Goal: Book appointment/travel/reservation

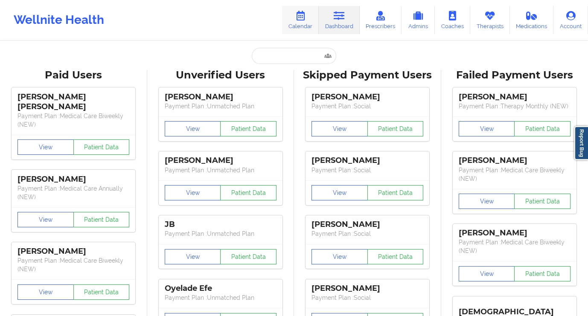
click at [291, 23] on link "Calendar" at bounding box center [300, 20] width 37 height 28
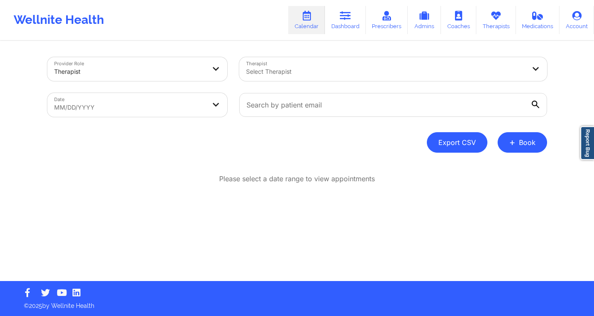
click at [448, 137] on button "Export CSV" at bounding box center [457, 142] width 61 height 20
select select "2025-8"
select select "2025-9"
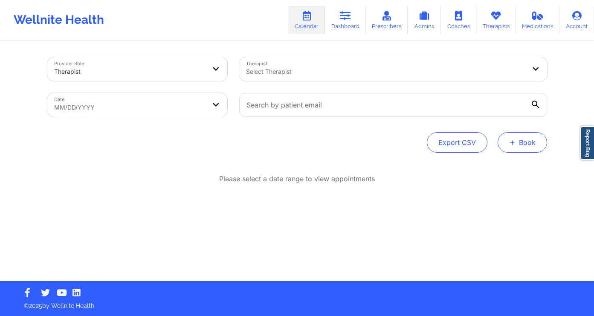
click at [511, 144] on span "+" at bounding box center [512, 142] width 6 height 5
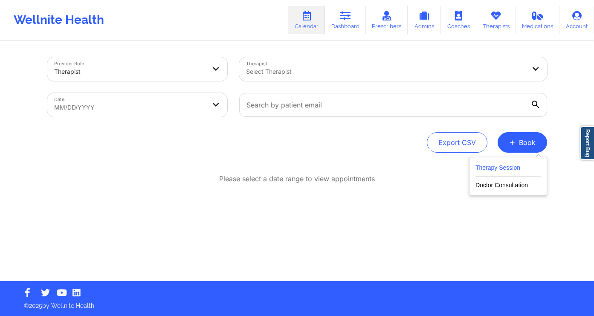
click at [479, 170] on button "Therapy Session" at bounding box center [508, 170] width 65 height 14
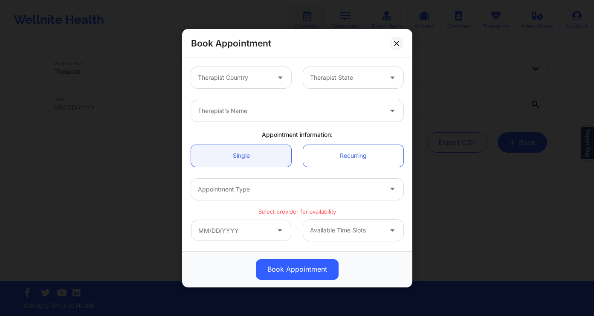
click at [231, 85] on div "Therapist Country" at bounding box center [231, 77] width 80 height 21
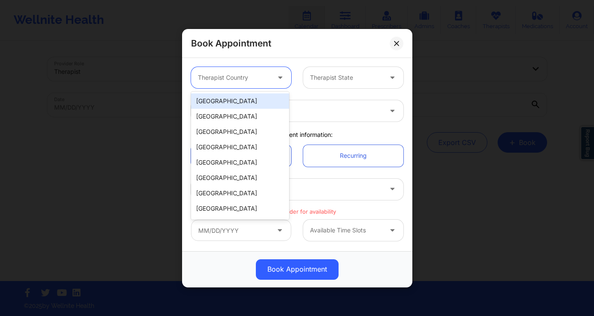
drag, startPoint x: 248, startPoint y: 106, endPoint x: 273, endPoint y: 92, distance: 28.5
click at [248, 106] on div "[GEOGRAPHIC_DATA]" at bounding box center [240, 100] width 98 height 15
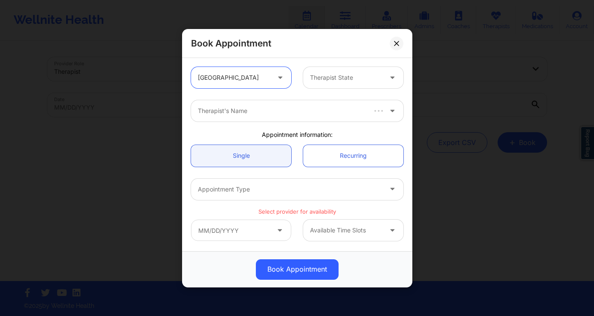
click at [332, 74] on div at bounding box center [346, 78] width 72 height 10
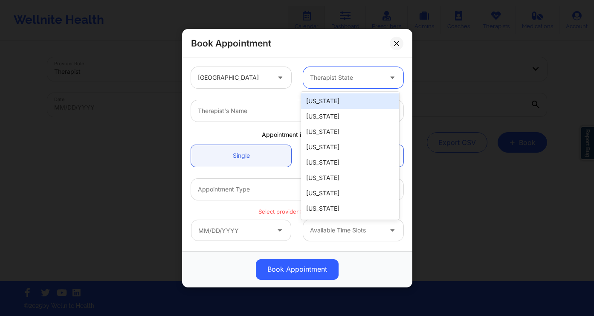
type input "f"
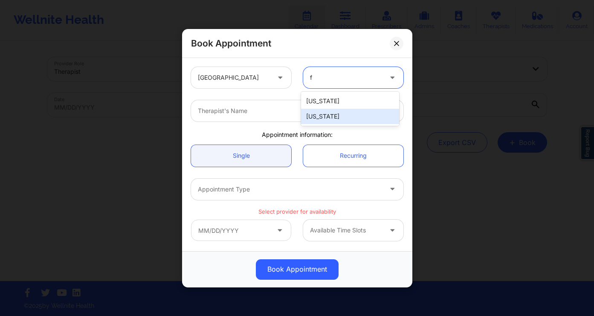
drag, startPoint x: 330, startPoint y: 112, endPoint x: 326, endPoint y: 113, distance: 4.4
click at [330, 112] on div "[US_STATE]" at bounding box center [350, 116] width 98 height 15
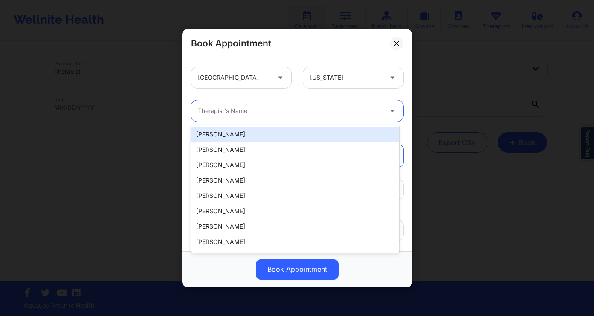
click at [256, 108] on div at bounding box center [290, 111] width 184 height 10
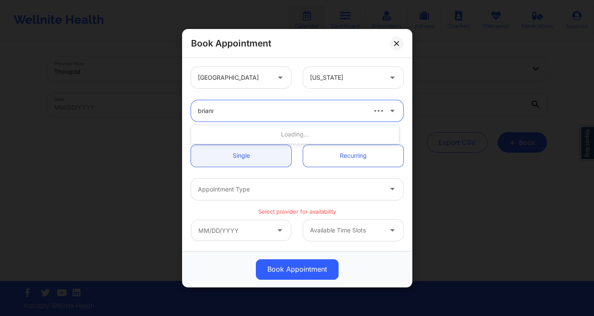
type input "brianna"
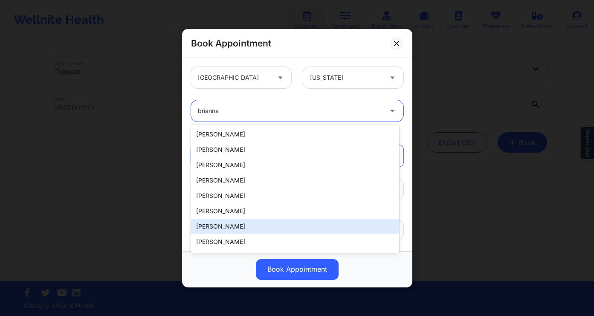
scroll to position [167, 0]
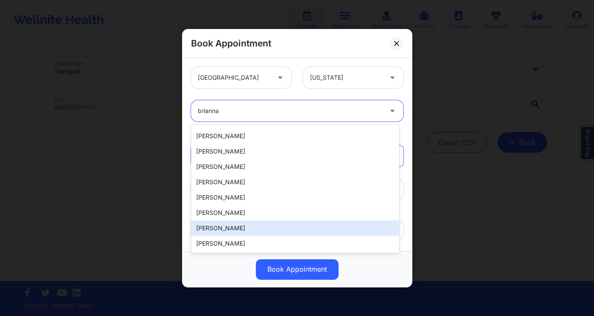
click at [267, 227] on div "[PERSON_NAME]" at bounding box center [295, 228] width 208 height 15
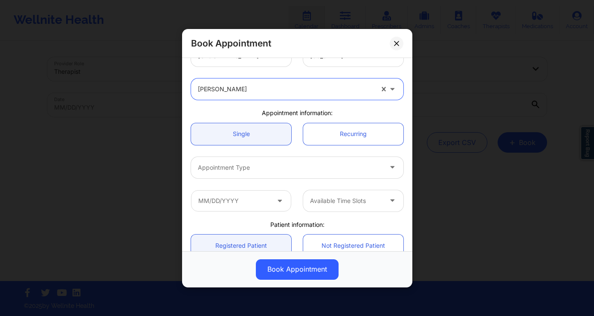
scroll to position [70, 0]
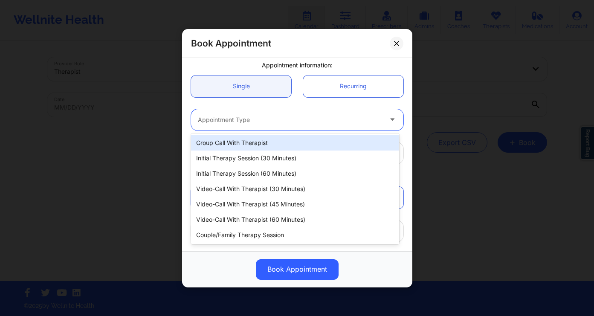
click at [256, 123] on div at bounding box center [290, 119] width 184 height 10
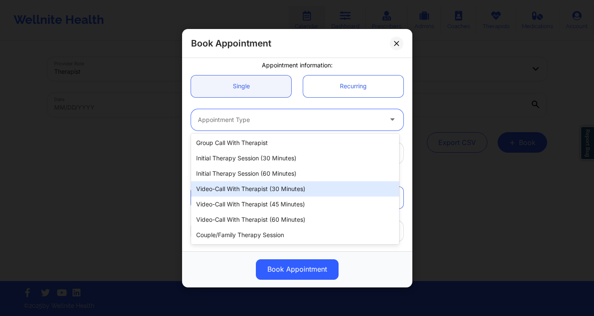
click at [289, 193] on div "Video-Call with Therapist (30 minutes)" at bounding box center [295, 188] width 208 height 15
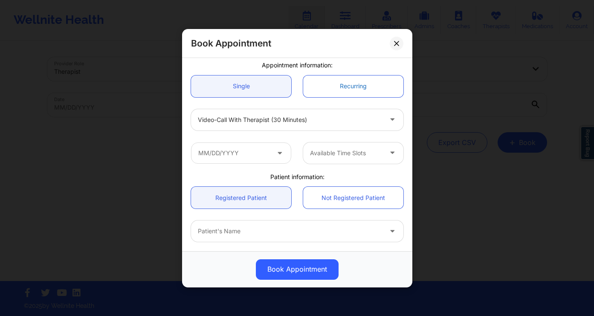
click at [331, 92] on link "Recurring" at bounding box center [353, 86] width 100 height 22
click at [327, 86] on link "Recurring" at bounding box center [353, 86] width 100 height 22
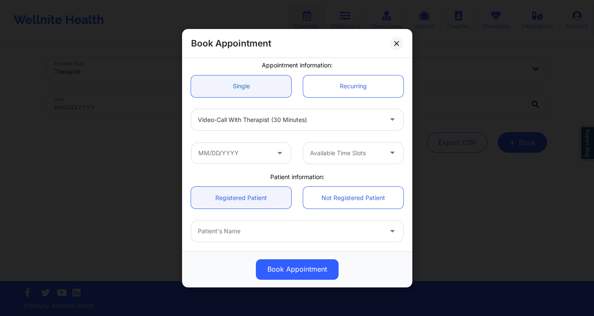
drag, startPoint x: 258, startPoint y: 86, endPoint x: 284, endPoint y: 86, distance: 25.6
click at [259, 86] on link "Single" at bounding box center [241, 86] width 100 height 22
click at [337, 88] on link "Recurring" at bounding box center [353, 86] width 100 height 22
click at [329, 191] on link "Not Registered Patient" at bounding box center [353, 198] width 100 height 22
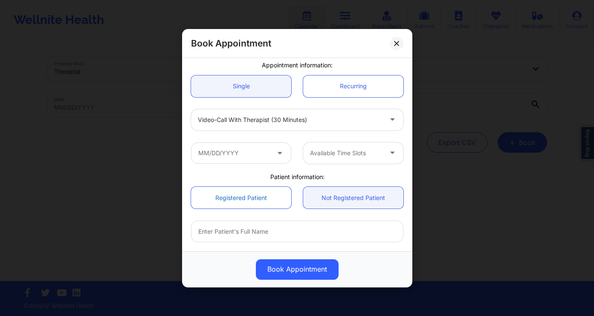
click at [253, 194] on link "Registered Patient" at bounding box center [241, 198] width 100 height 22
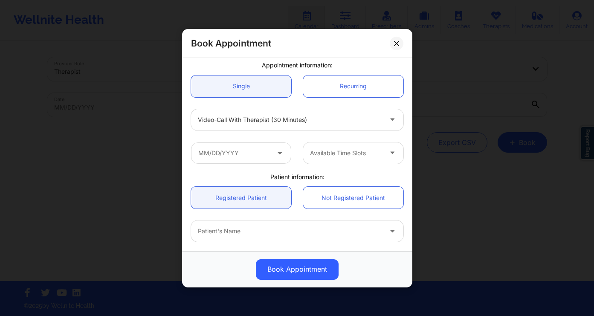
scroll to position [169, 0]
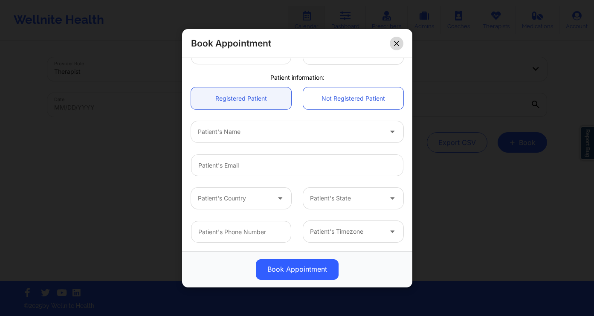
click at [397, 38] on button at bounding box center [397, 43] width 14 height 14
